Goal: Navigation & Orientation: Find specific page/section

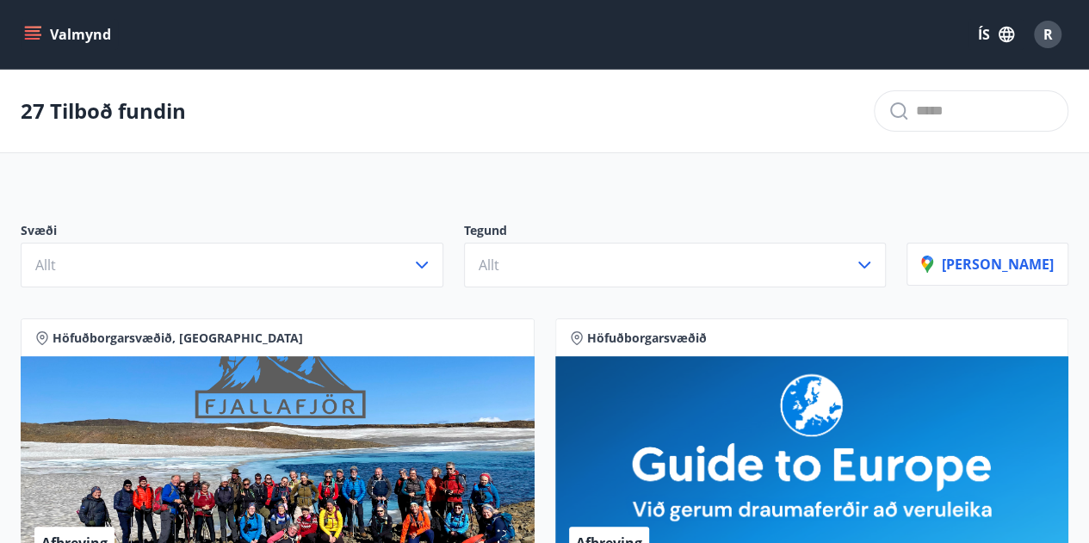
click at [99, 35] on button "Valmynd" at bounding box center [69, 34] width 97 height 31
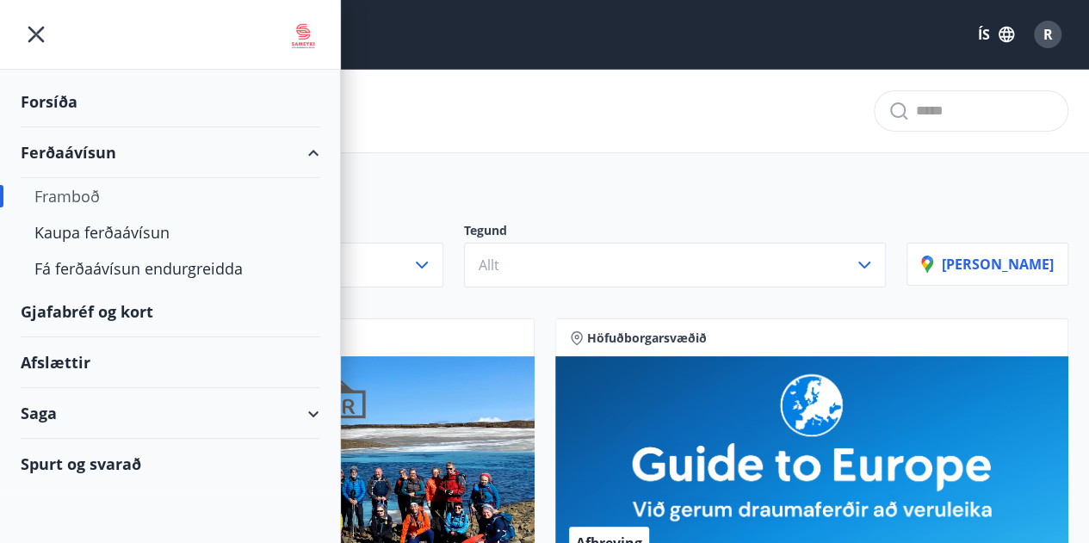
click at [142, 320] on div "Gjafabréf og kort" at bounding box center [170, 312] width 299 height 51
click at [67, 113] on div "Forsíða" at bounding box center [170, 102] width 299 height 51
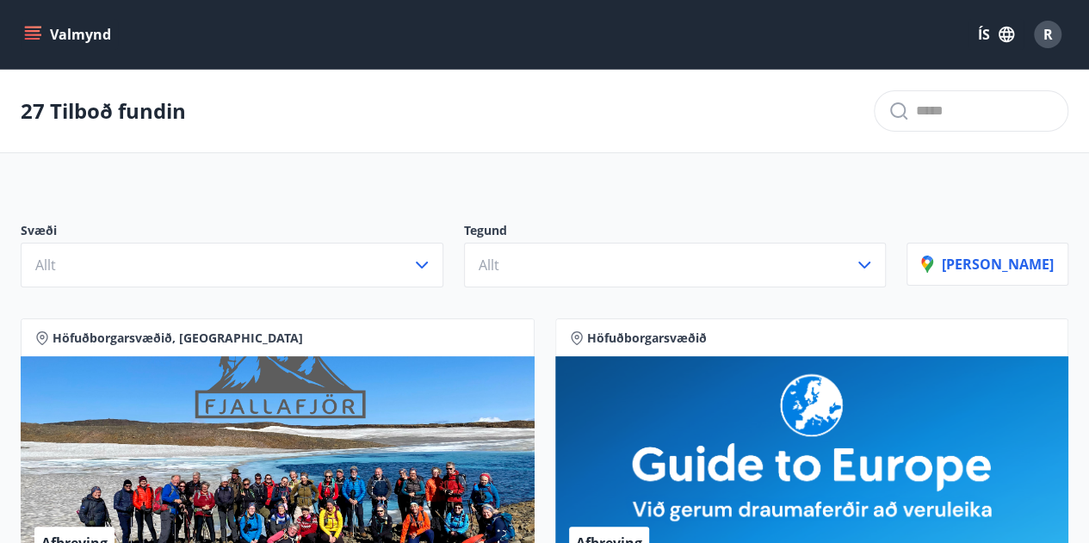
click at [46, 53] on div "Valmynd ÍS R" at bounding box center [545, 34] width 1048 height 41
click at [37, 27] on icon "menu" at bounding box center [34, 28] width 19 height 2
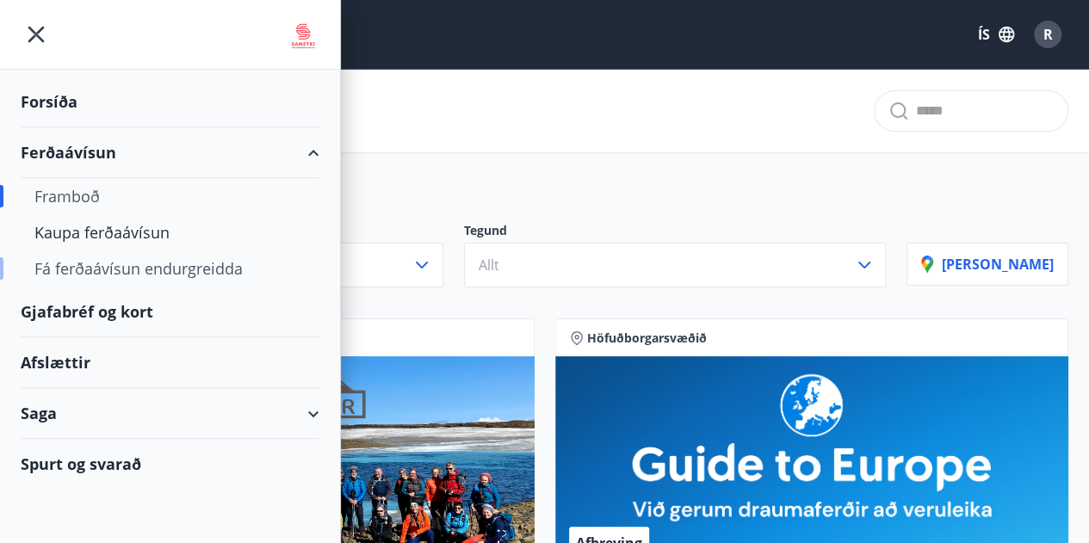
click at [106, 263] on div "Fá ferðaávísun endurgreidda" at bounding box center [169, 269] width 271 height 36
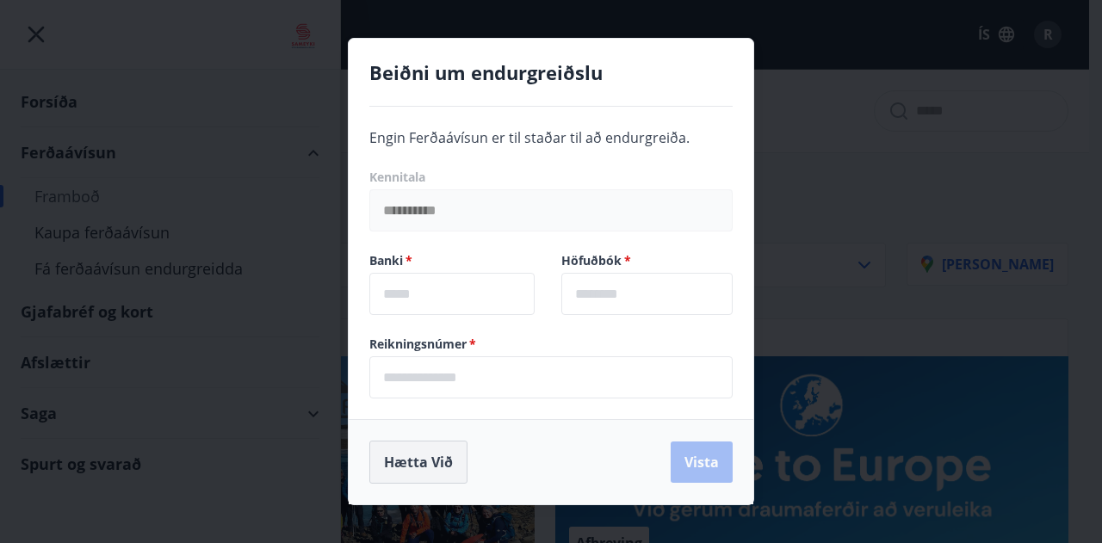
click at [423, 459] on button "Hætta við" at bounding box center [418, 462] width 98 height 43
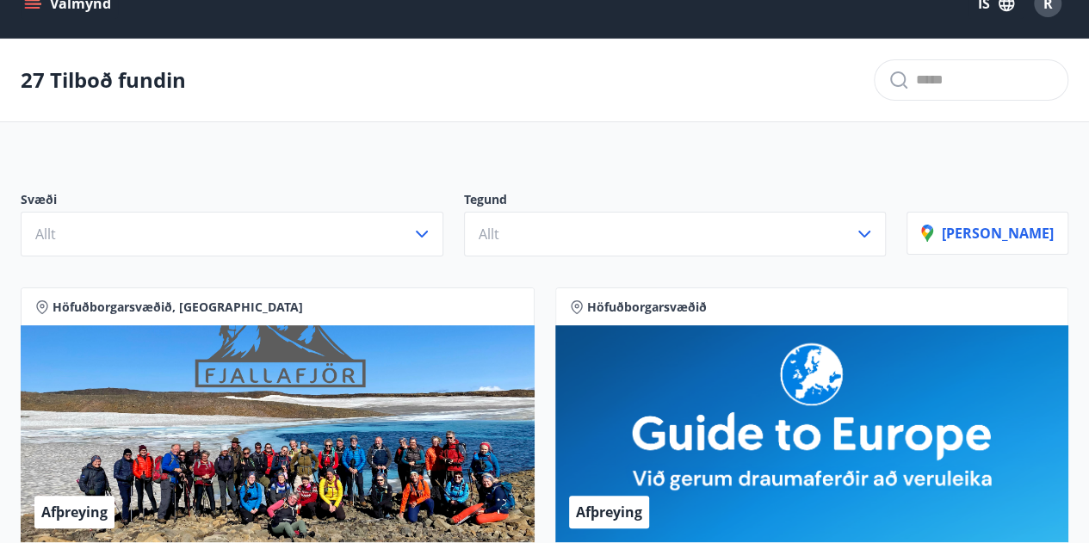
scroll to position [15, 0]
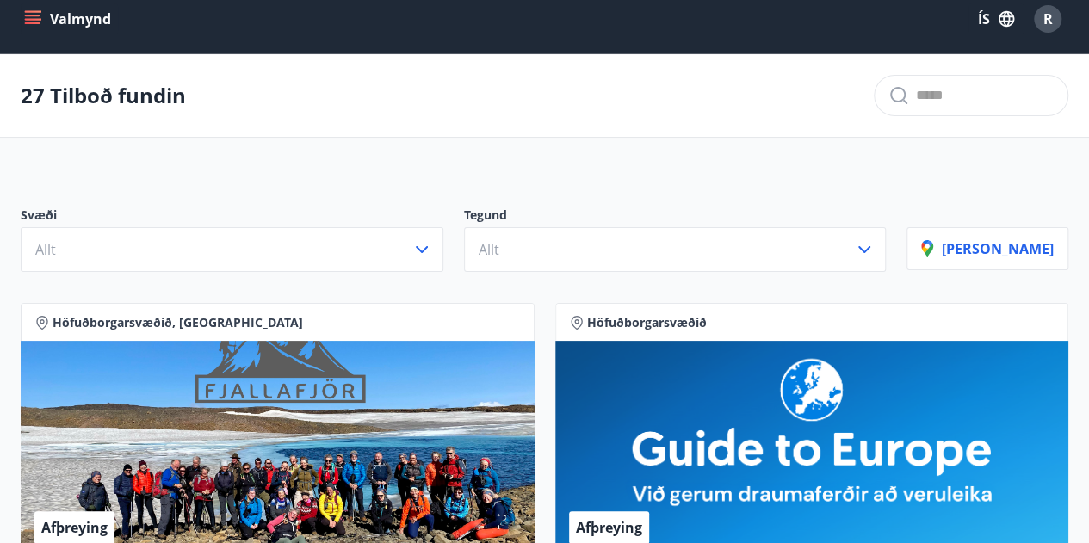
click at [42, 22] on button "Valmynd" at bounding box center [69, 18] width 97 height 31
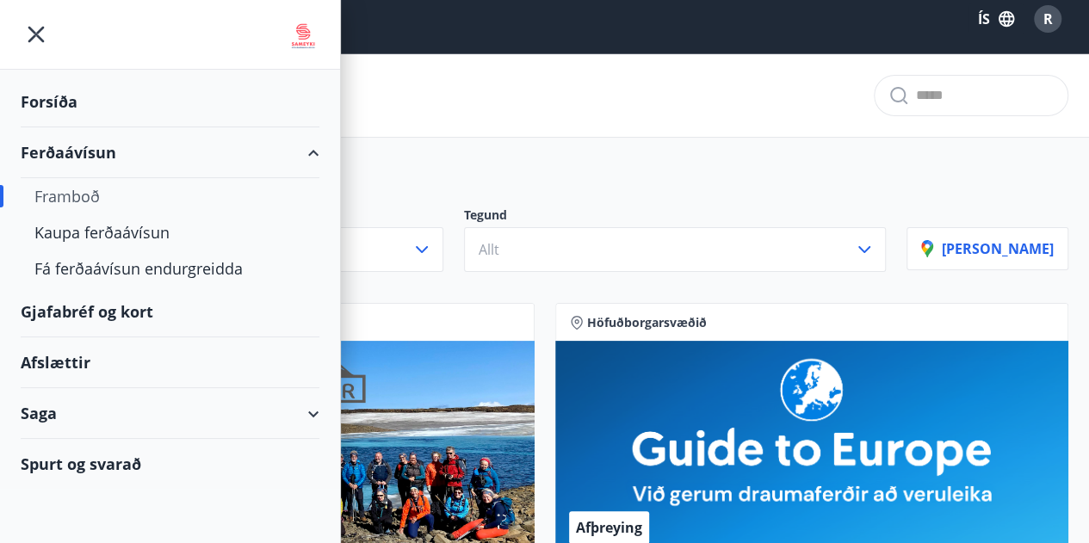
click at [110, 406] on div "Saga" at bounding box center [170, 413] width 299 height 51
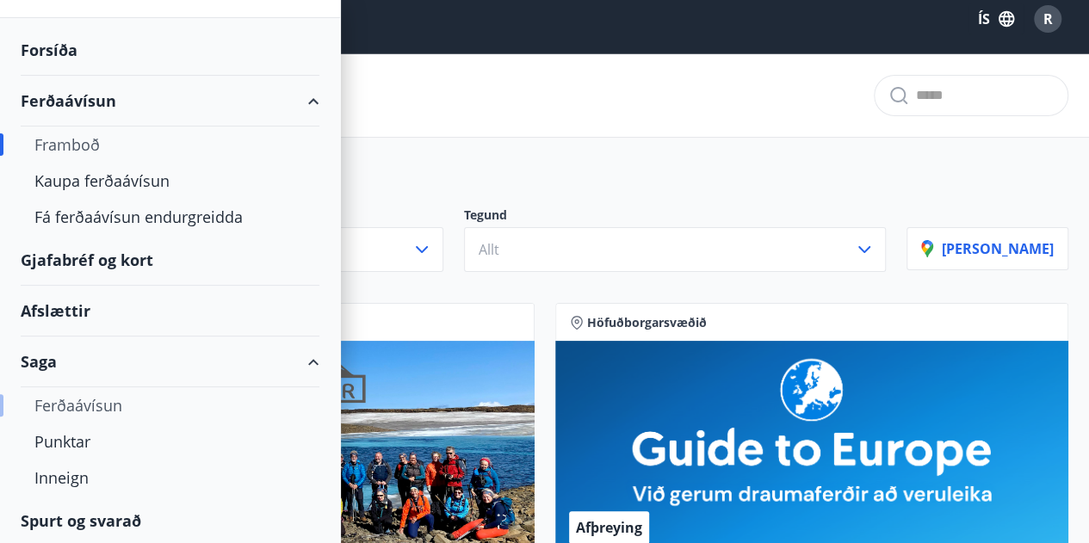
click at [100, 407] on div "Ferðaávísun" at bounding box center [169, 405] width 271 height 36
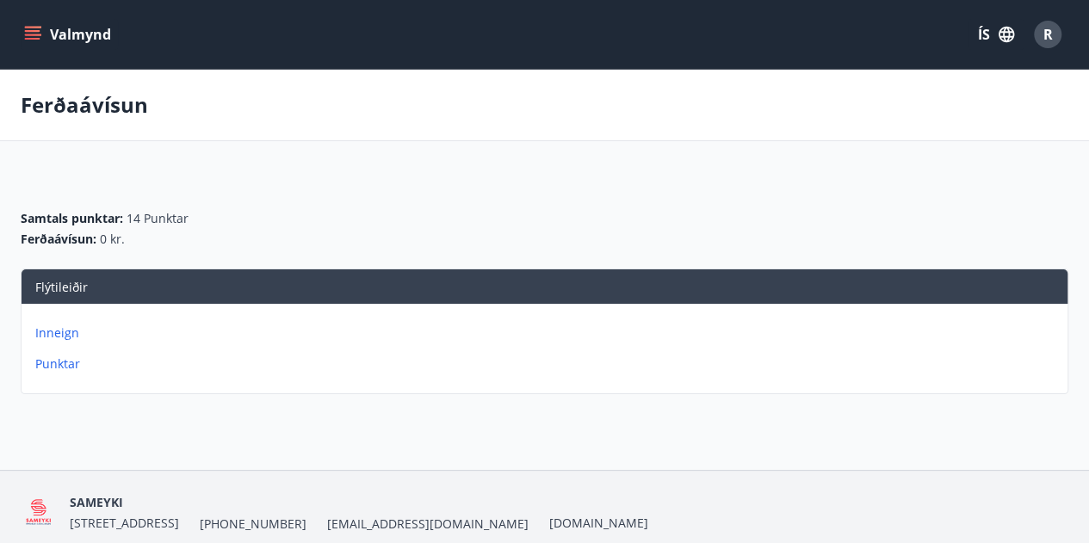
click at [33, 39] on icon "menu" at bounding box center [32, 39] width 15 height 2
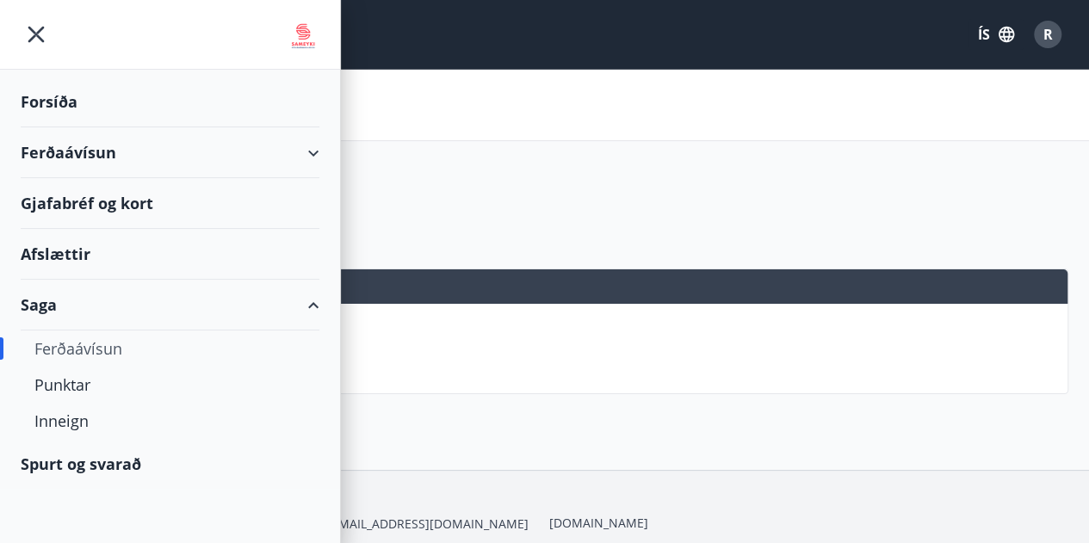
click at [48, 98] on div "Forsíða" at bounding box center [170, 102] width 299 height 51
